Goal: Task Accomplishment & Management: Manage account settings

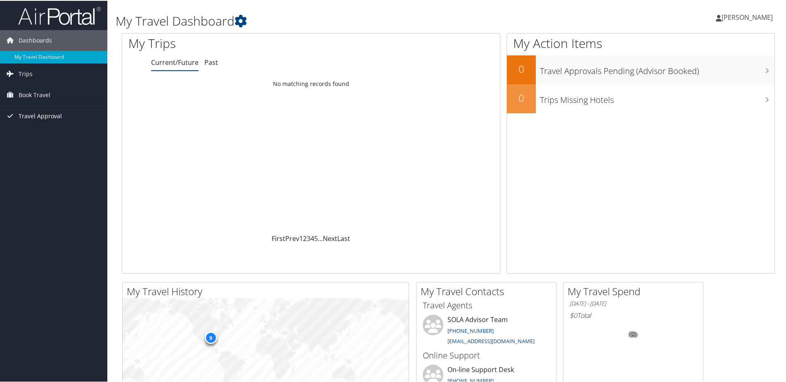
click at [48, 115] on span "Travel Approval" at bounding box center [40, 115] width 43 height 21
click at [49, 144] on link "Approved Trips" at bounding box center [53, 144] width 107 height 12
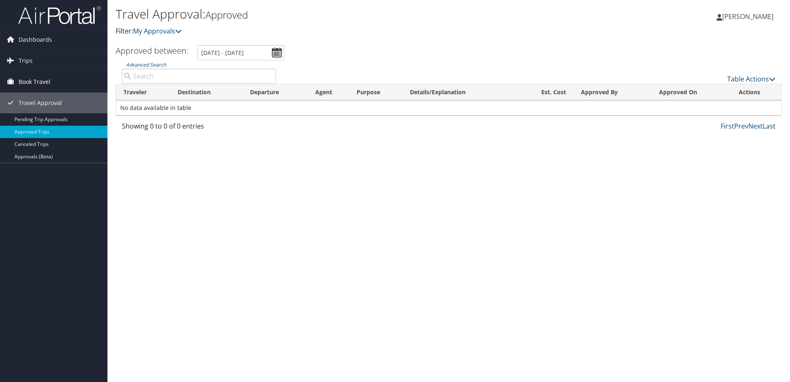
click at [43, 82] on span "Book Travel" at bounding box center [35, 81] width 32 height 21
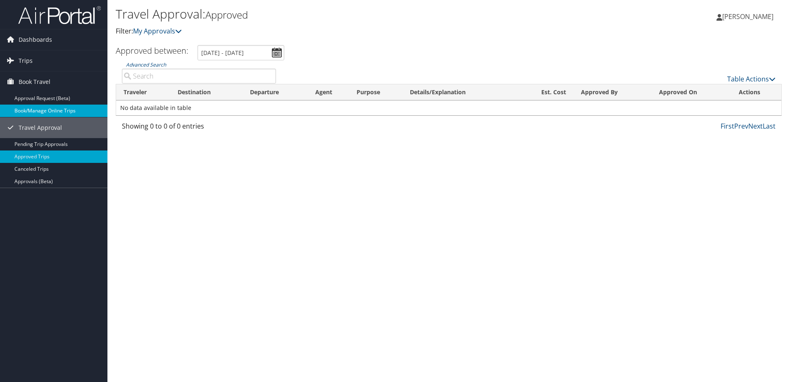
click at [51, 111] on link "Book/Manage Online Trips" at bounding box center [53, 110] width 107 height 12
click at [767, 18] on span "[PERSON_NAME]" at bounding box center [747, 16] width 51 height 9
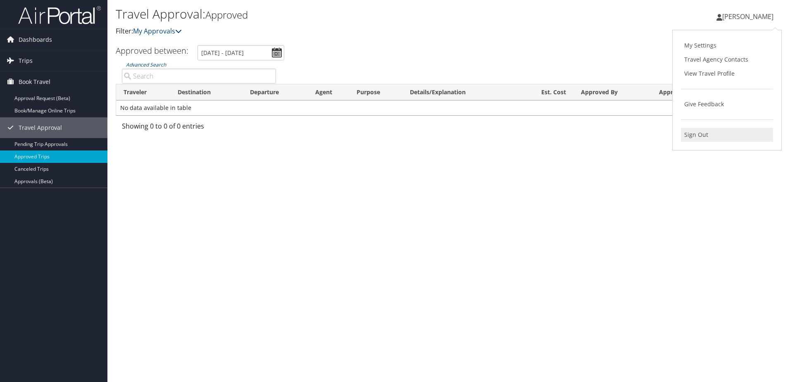
click at [710, 137] on link "Sign Out" at bounding box center [727, 135] width 92 height 14
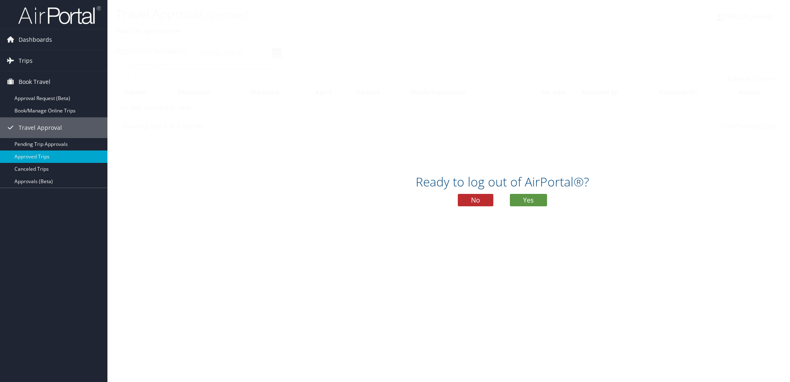
click at [584, 276] on div "Ready to log out of AirPortal®? No Yes" at bounding box center [502, 191] width 790 height 382
click at [516, 198] on button "Yes" at bounding box center [528, 200] width 37 height 12
